Goal: Check status: Check status

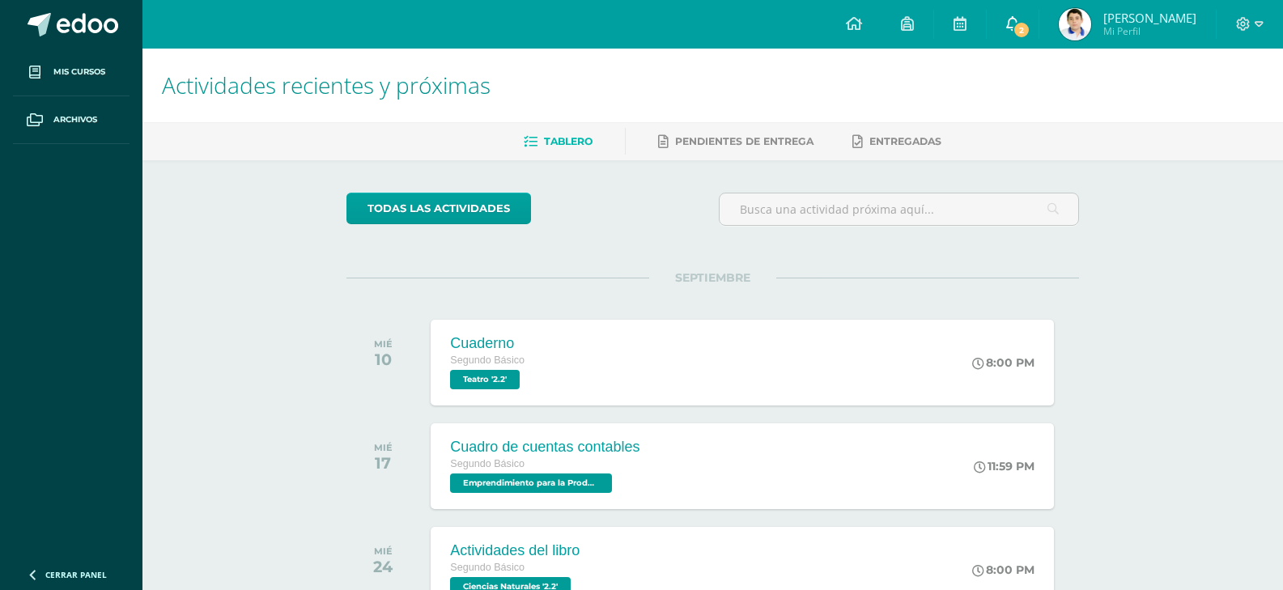
click at [1012, 28] on link "2" at bounding box center [1013, 24] width 52 height 49
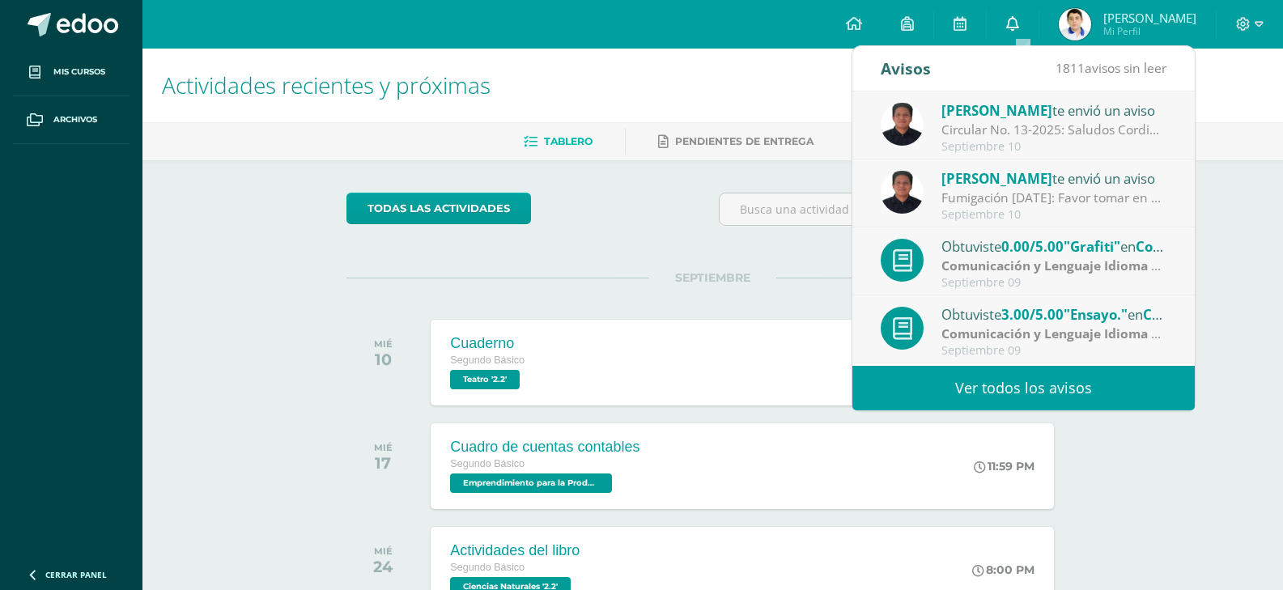
click at [1039, 19] on link "0" at bounding box center [1013, 24] width 52 height 49
click at [642, 202] on div "todas las Actividades" at bounding box center [495, 216] width 311 height 46
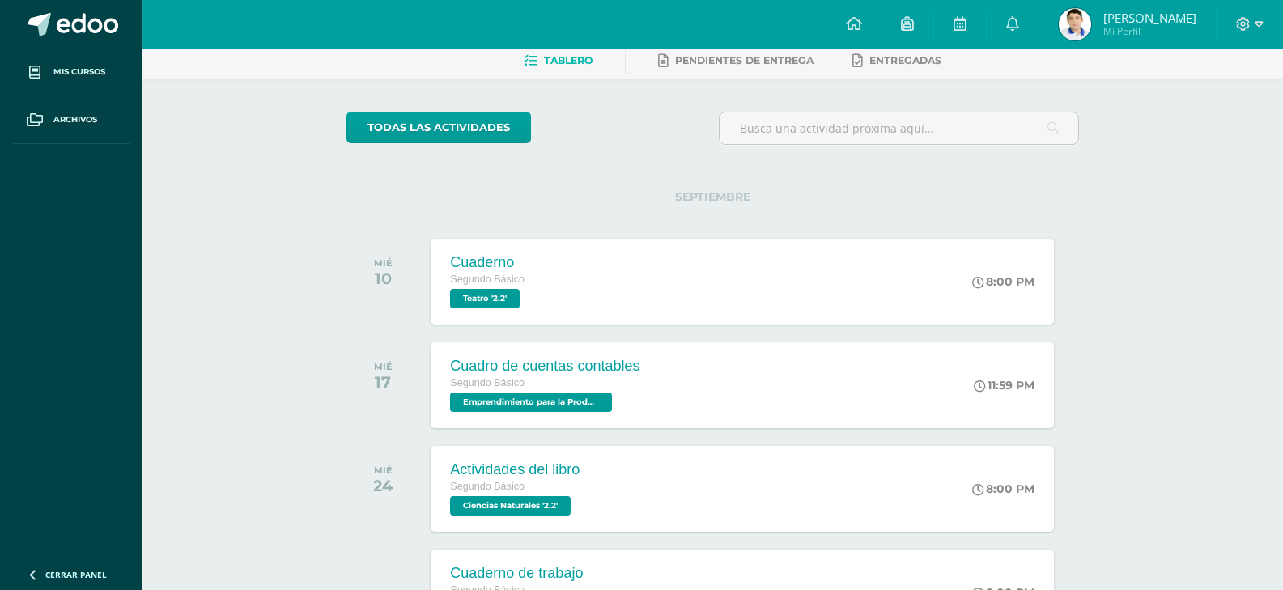
scroll to position [162, 0]
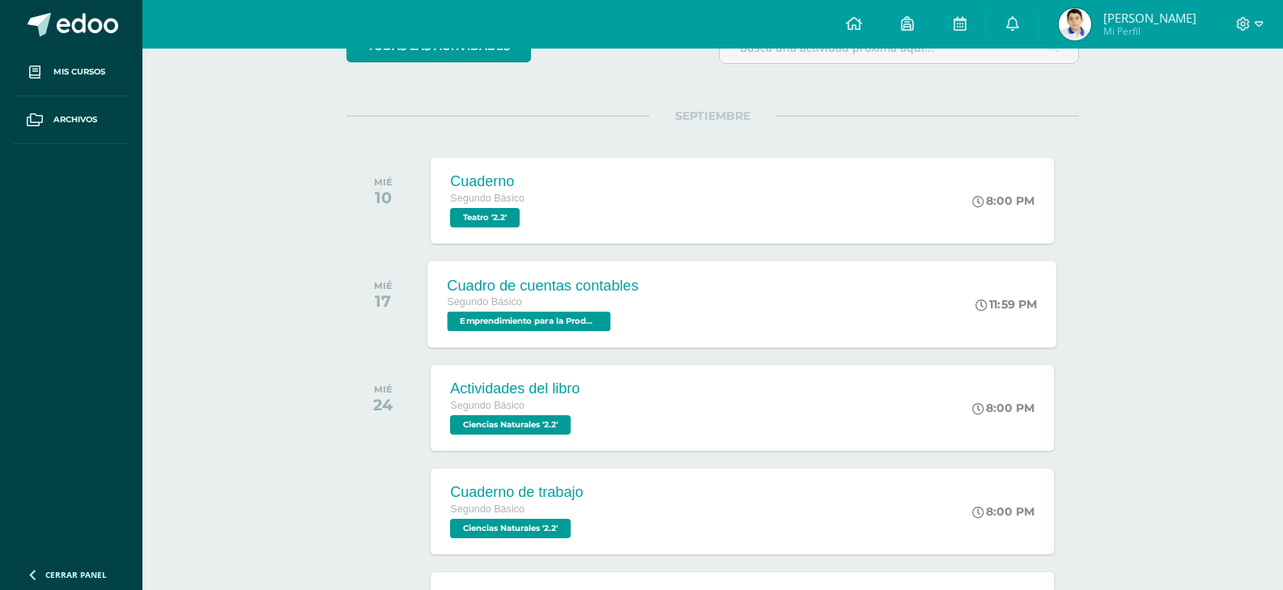
click at [651, 316] on div "Cuadro de cuentas contables Segundo Básico Emprendimiento para la Productividad…" at bounding box center [543, 304] width 231 height 87
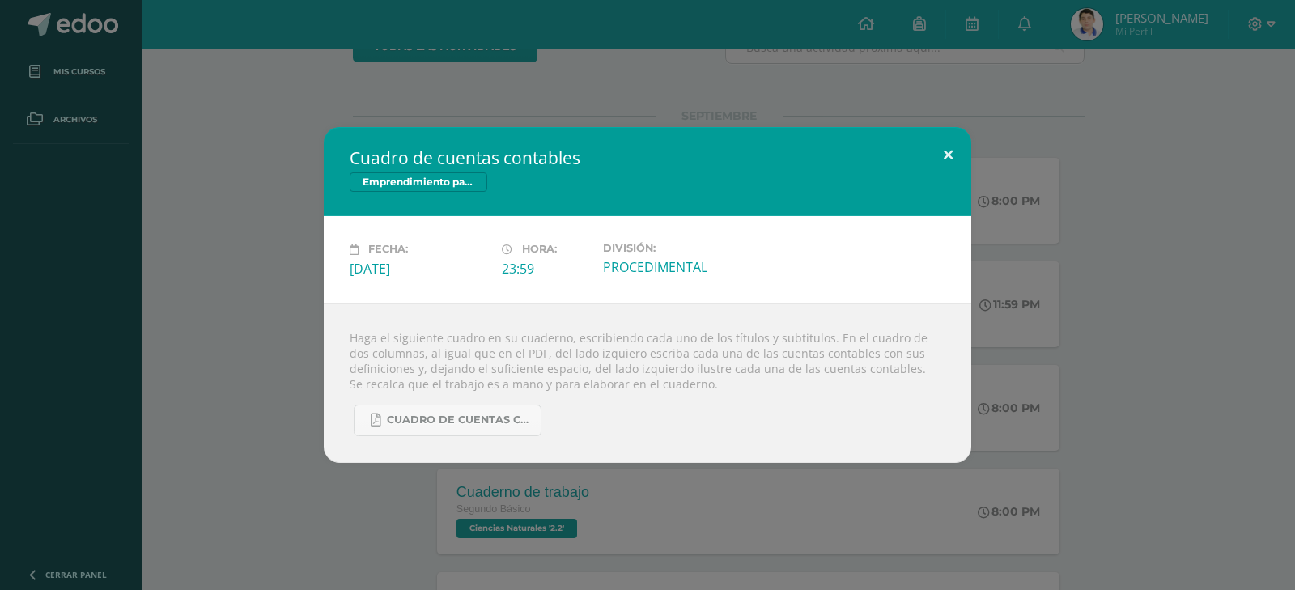
click at [943, 138] on button at bounding box center [948, 154] width 46 height 55
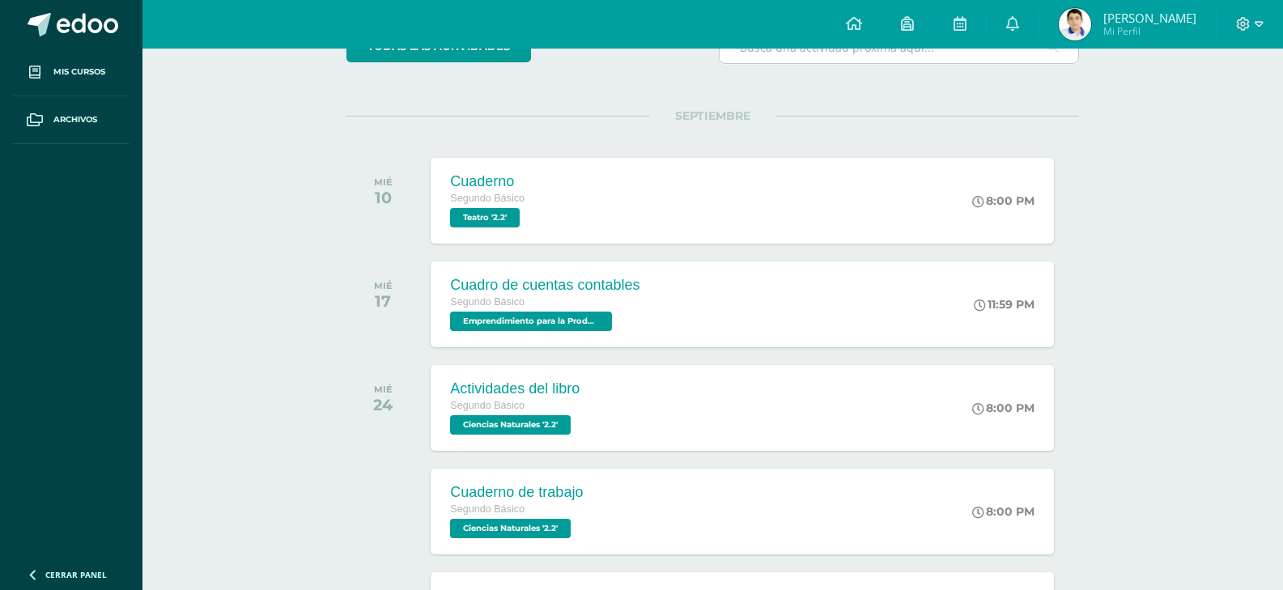
scroll to position [0, 0]
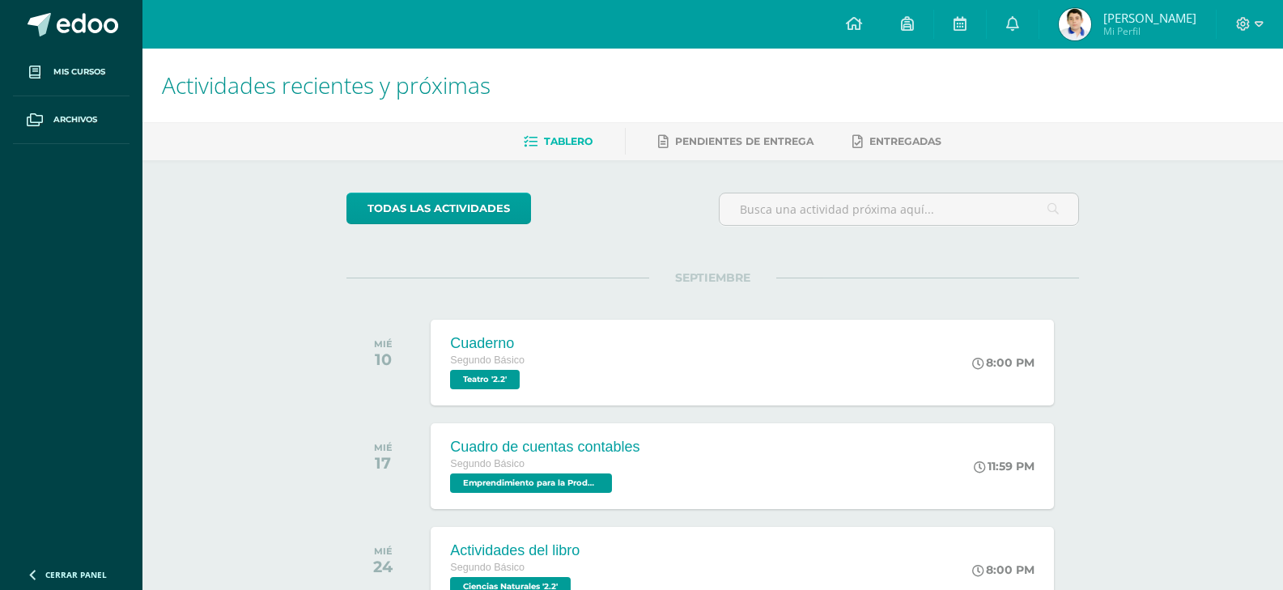
click at [1086, 24] on img at bounding box center [1075, 24] width 32 height 32
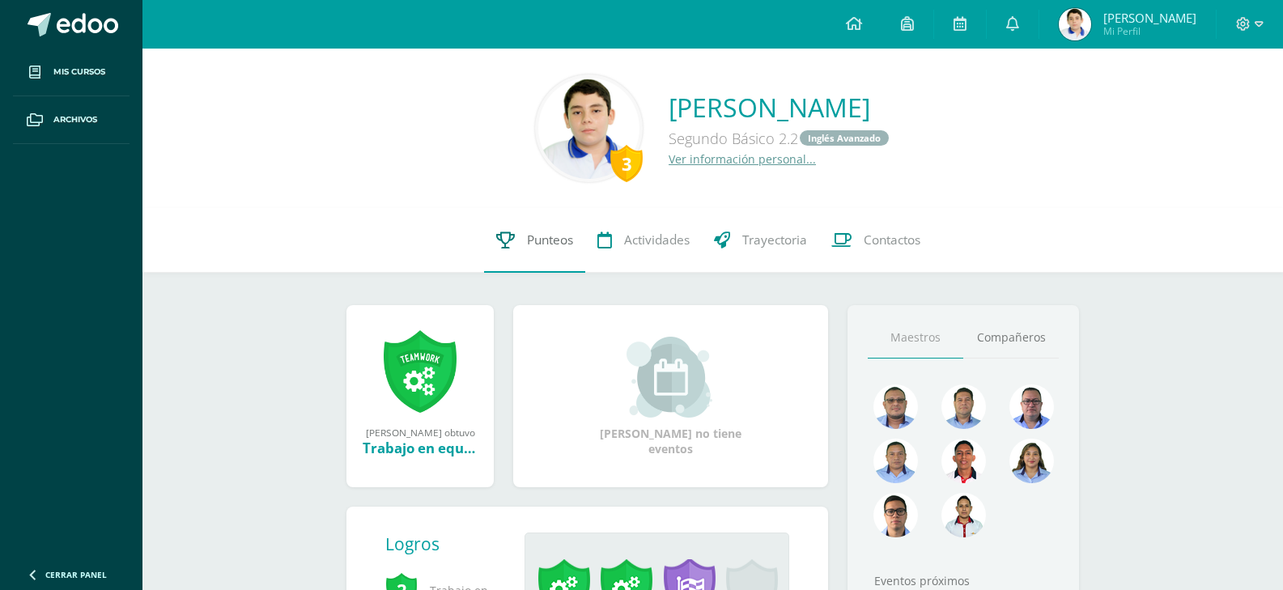
click at [517, 228] on link "Punteos" at bounding box center [534, 240] width 101 height 65
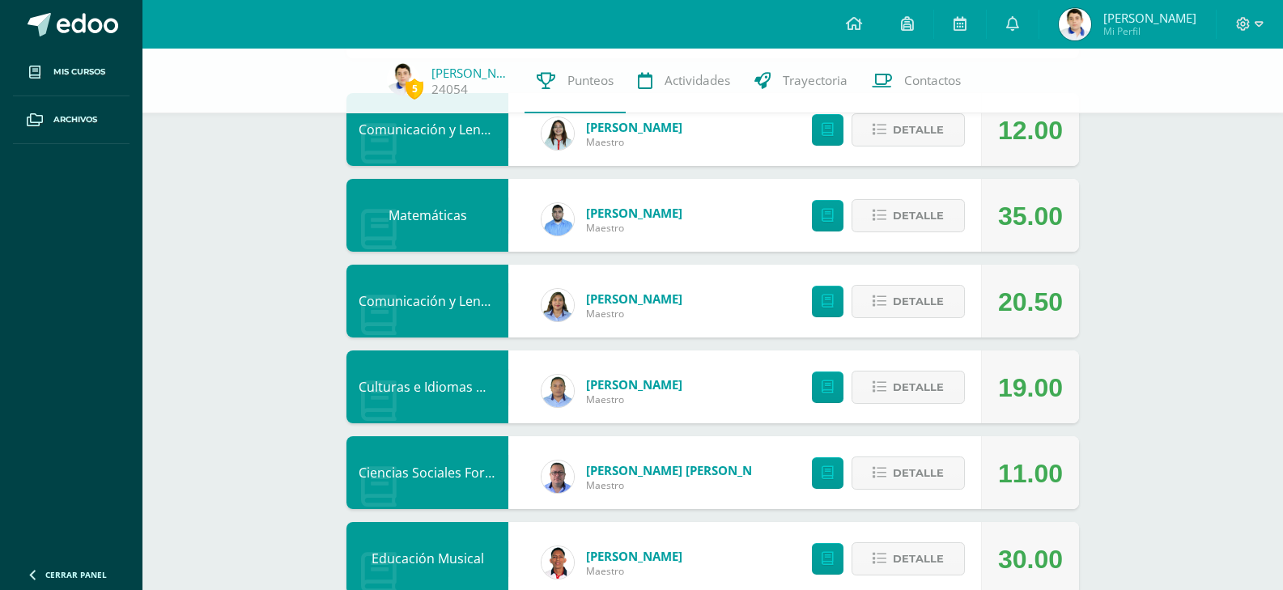
scroll to position [243, 0]
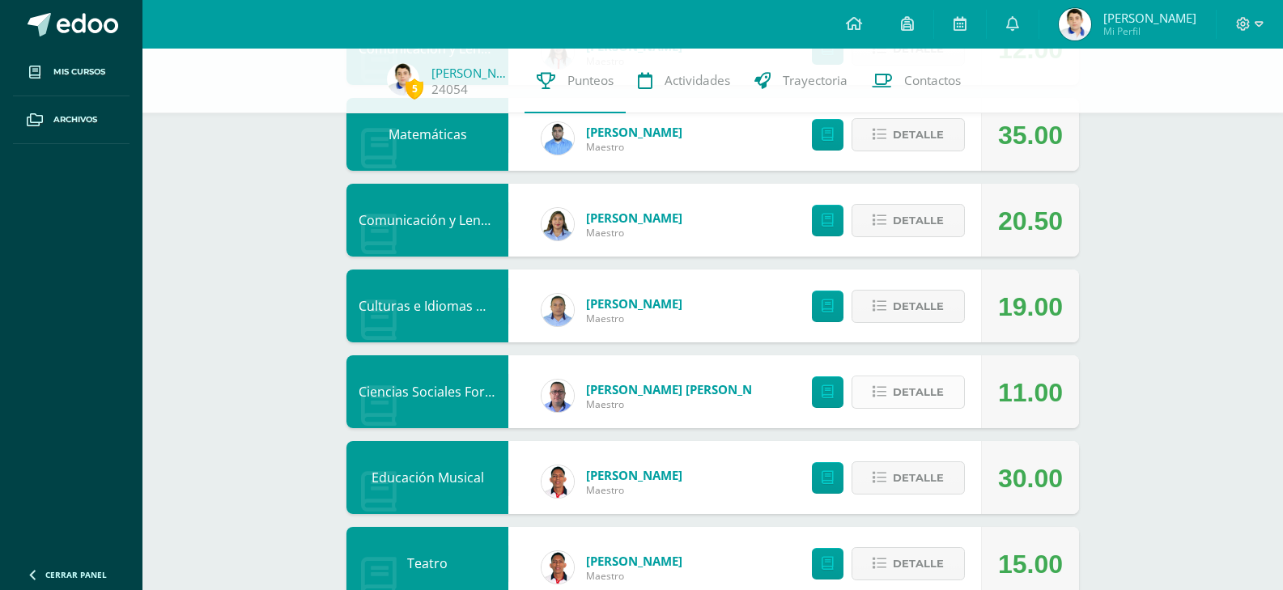
click at [874, 398] on button "Detalle" at bounding box center [908, 392] width 113 height 33
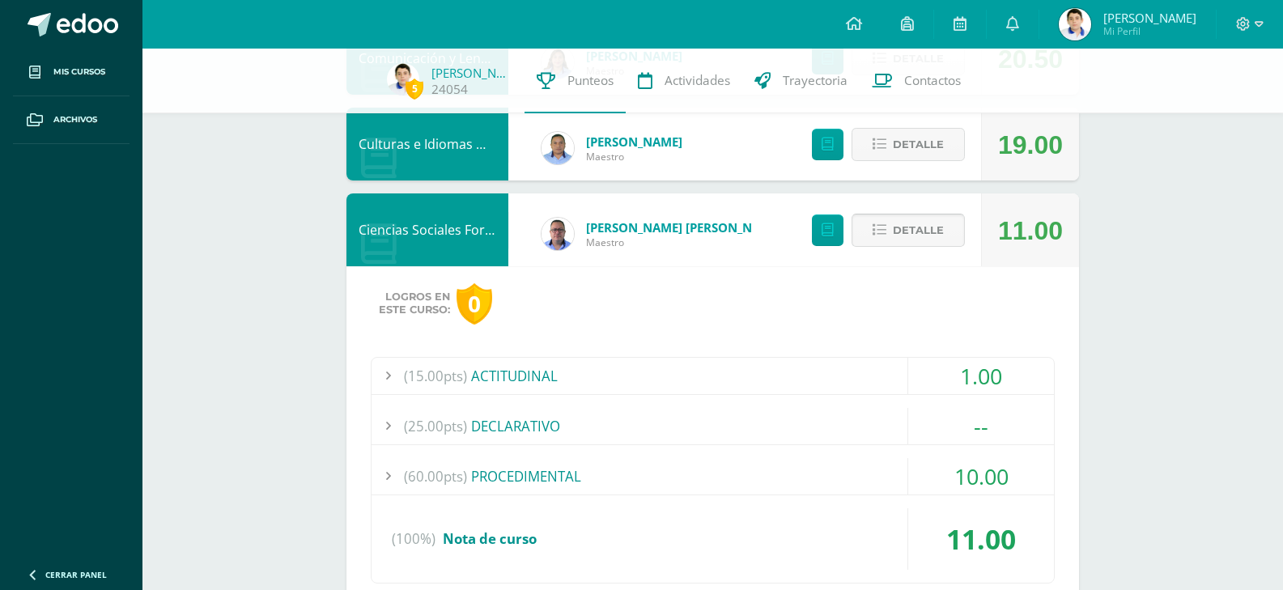
scroll to position [486, 0]
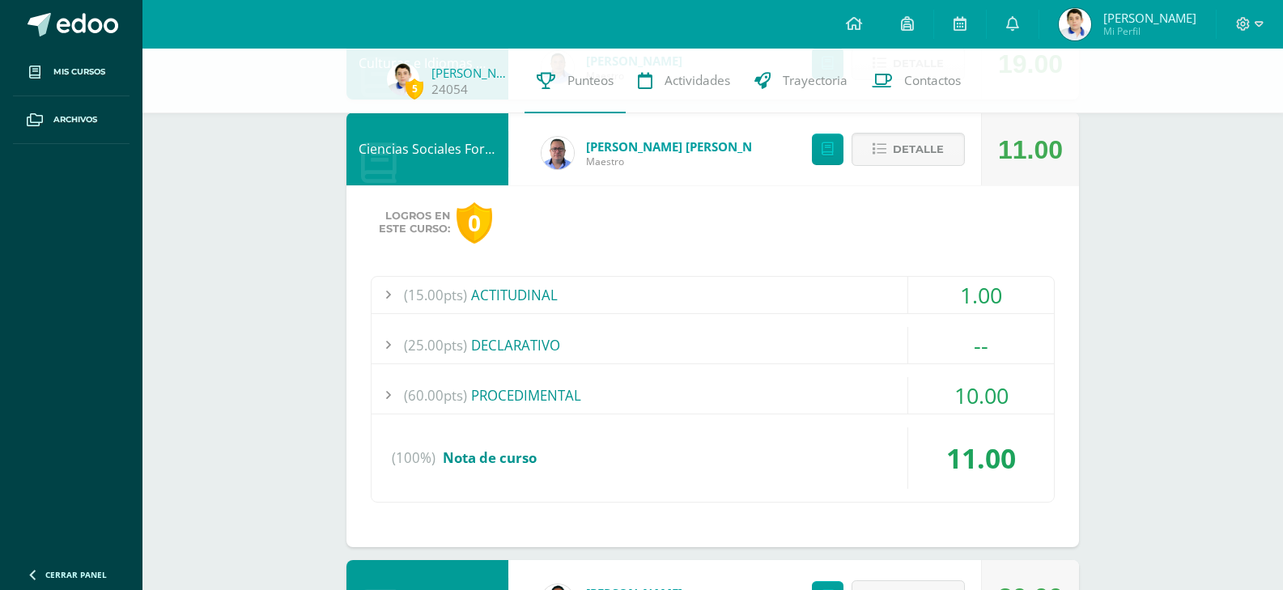
click at [529, 382] on div "(60.00pts) PROCEDIMENTAL" at bounding box center [713, 395] width 682 height 36
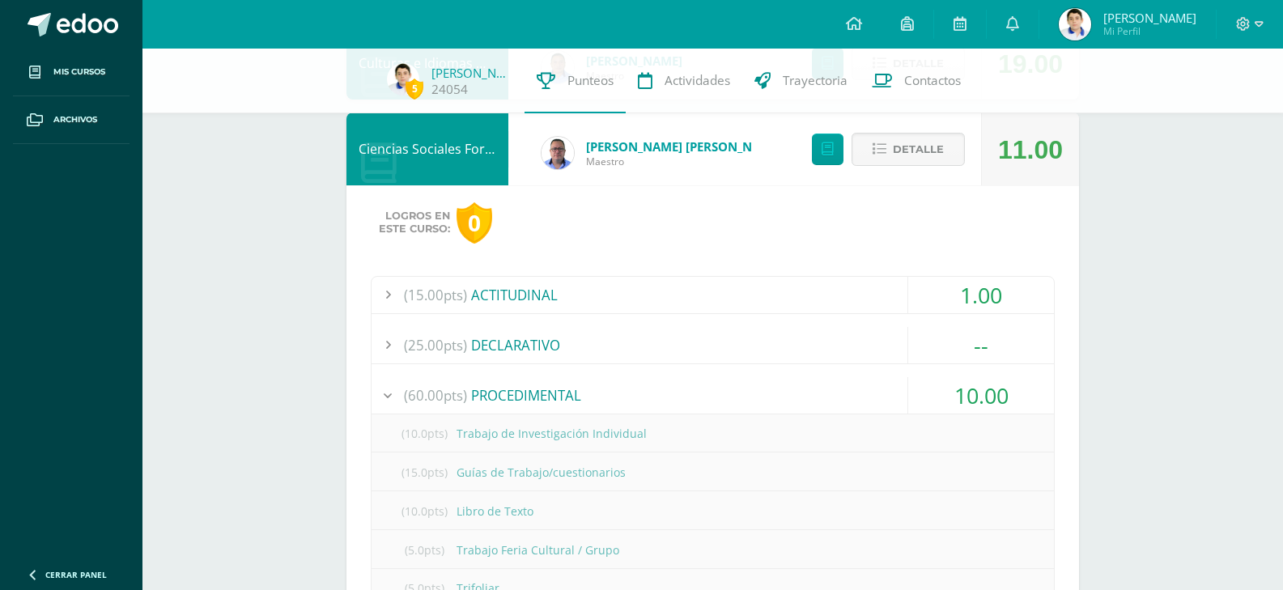
scroll to position [648, 0]
